Goal: Obtain resource: Obtain resource

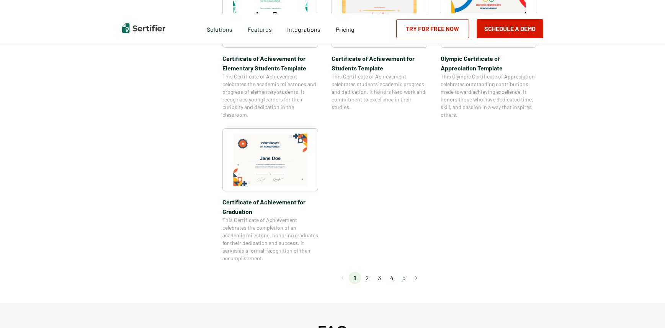
scroll to position [613, 0]
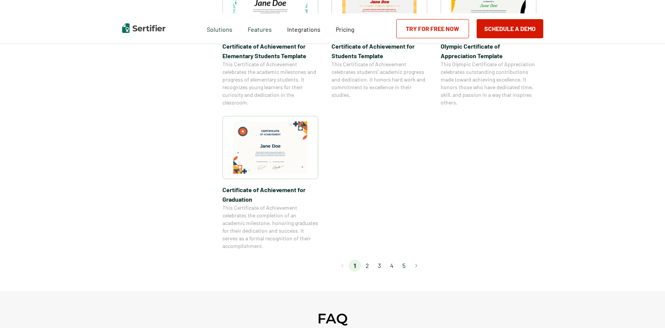
click at [368, 261] on li "2" at bounding box center [367, 266] width 12 height 12
click at [369, 265] on li "2" at bounding box center [367, 266] width 12 height 12
click at [368, 265] on li "2" at bounding box center [367, 266] width 12 height 12
drag, startPoint x: 364, startPoint y: 265, endPoint x: 371, endPoint y: 266, distance: 6.6
click at [364, 265] on li "2" at bounding box center [367, 266] width 12 height 12
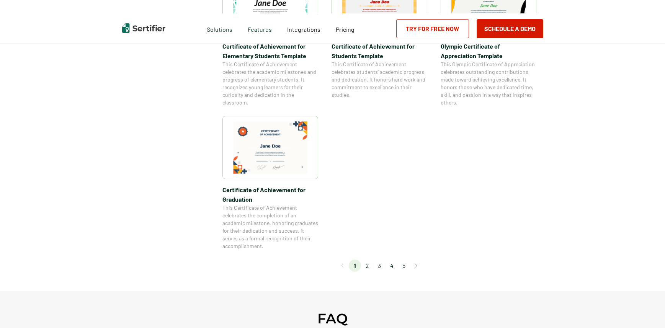
click at [369, 266] on li "2" at bounding box center [367, 266] width 12 height 12
click at [369, 264] on li "2" at bounding box center [367, 266] width 12 height 12
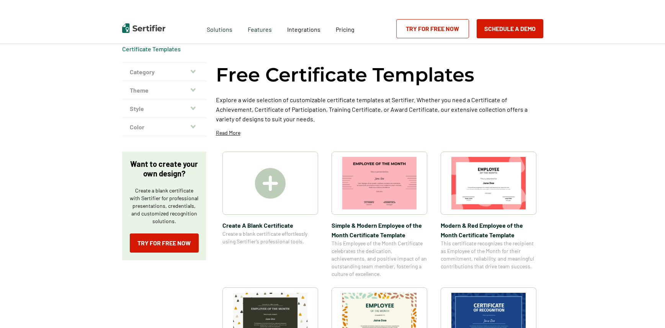
scroll to position [0, 0]
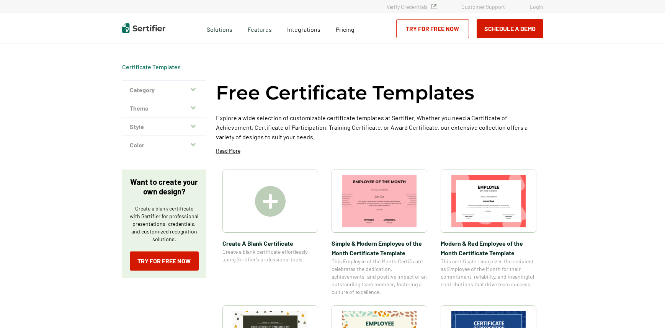
click at [193, 106] on icon "button" at bounding box center [193, 107] width 5 height 3
drag, startPoint x: 138, startPoint y: 62, endPoint x: 134, endPoint y: 69, distance: 7.9
click at [150, 68] on link "Certificate Templates" at bounding box center [151, 66] width 59 height 7
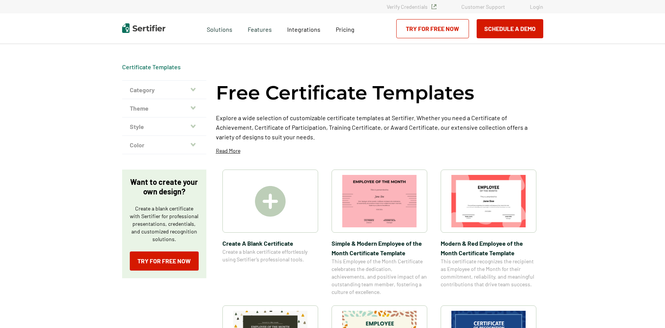
click at [195, 90] on icon "button" at bounding box center [193, 89] width 5 height 3
click at [193, 91] on icon "button" at bounding box center [193, 90] width 5 height 6
